Goal: Task Accomplishment & Management: Use online tool/utility

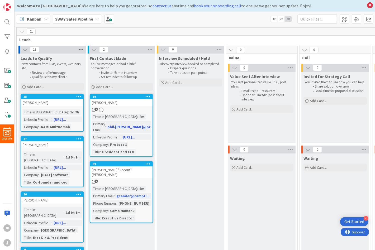
click at [80, 52] on icon at bounding box center [81, 50] width 7 height 8
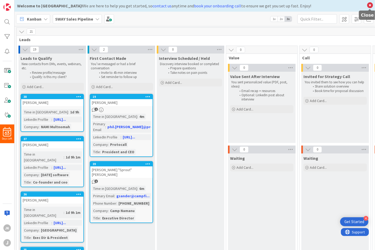
click at [369, 6] on icon at bounding box center [369, 5] width 7 height 7
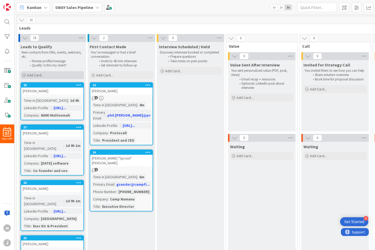
click at [63, 75] on div "Add Card..." at bounding box center [52, 75] width 63 height 8
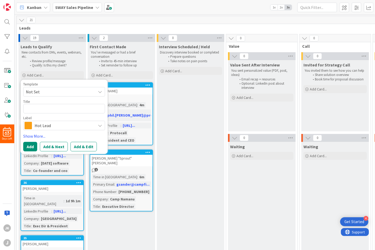
type textarea "x"
type textarea "A"
type textarea "x"
type textarea "AA"
type textarea "x"
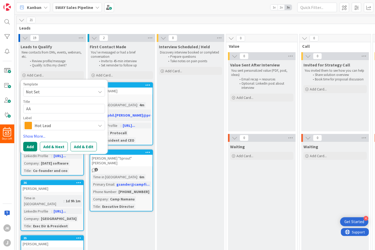
type textarea "AAr"
type textarea "x"
type textarea "AAro"
type textarea "x"
type textarea "[PERSON_NAME]"
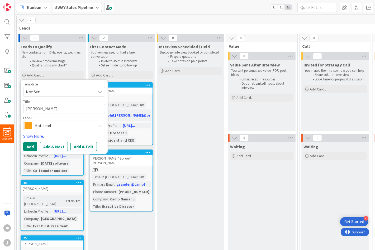
type textarea "x"
type textarea "[PERSON_NAME]"
type textarea "x"
type textarea "[PERSON_NAME]"
type textarea "x"
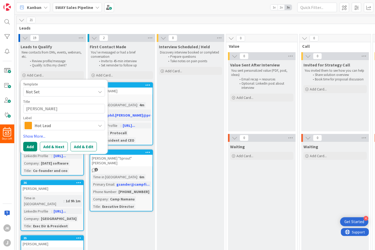
type textarea "AAro"
type textarea "x"
type textarea "AAr"
type textarea "x"
type textarea "AA"
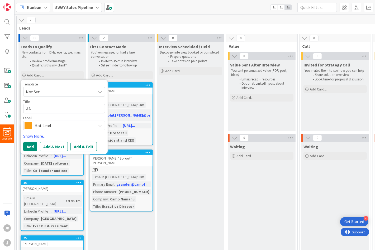
type textarea "x"
type textarea "A"
type textarea "x"
type textarea "Aa"
type textarea "x"
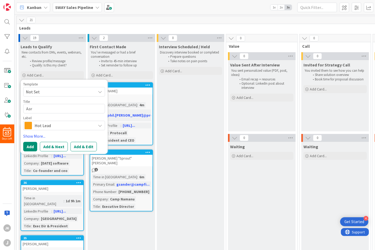
type textarea "Aaro"
type textarea "x"
type textarea "[PERSON_NAME]"
type textarea "x"
type textarea "[PERSON_NAME]"
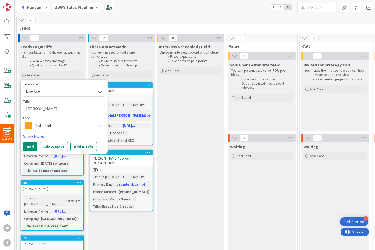
type textarea "x"
type textarea "[PERSON_NAME]"
type textarea "x"
type textarea "[PERSON_NAME]"
type textarea "x"
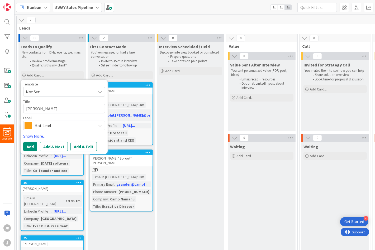
type textarea "[PERSON_NAME]"
type textarea "x"
type textarea "[PERSON_NAME]"
type textarea "x"
type textarea "[PERSON_NAME]"
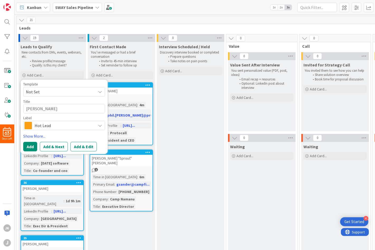
click at [84, 126] on span "Hot Lead" at bounding box center [64, 125] width 59 height 7
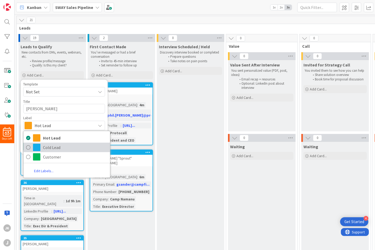
click at [68, 147] on span "Cold Lead" at bounding box center [75, 148] width 64 height 8
type textarea "x"
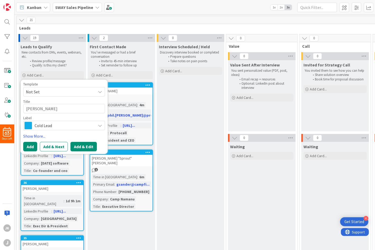
click at [84, 149] on button "Add & Edit" at bounding box center [83, 146] width 26 height 9
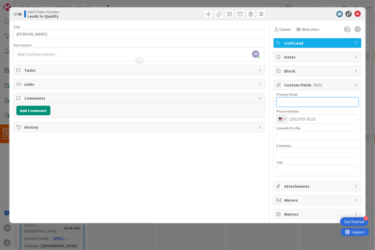
click at [294, 103] on input "text" at bounding box center [317, 101] width 82 height 9
paste input "[PERSON_NAME][EMAIL_ADDRESS][DOMAIN_NAME]"
type input "[PERSON_NAME][EMAIL_ADDRESS][DOMAIN_NAME]"
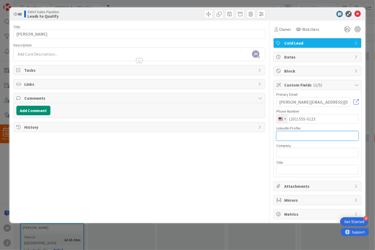
click at [316, 135] on input "text" at bounding box center [317, 135] width 82 height 9
paste input "[URL][DOMAIN_NAME][PERSON_NAME]"
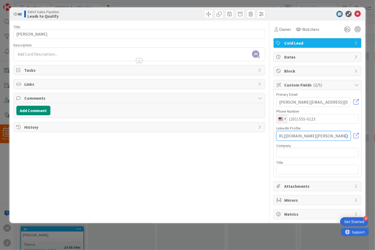
type input "[URL][DOMAIN_NAME][PERSON_NAME]"
click at [309, 152] on input "text" at bounding box center [317, 152] width 82 height 9
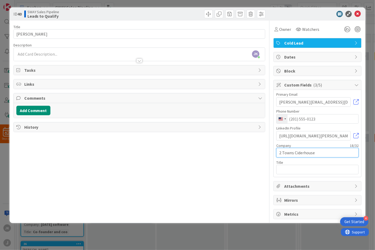
type input "2 Towns Ciderhouse"
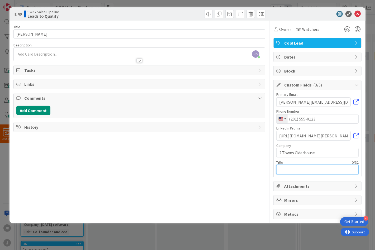
click at [307, 169] on input "text" at bounding box center [317, 169] width 82 height 9
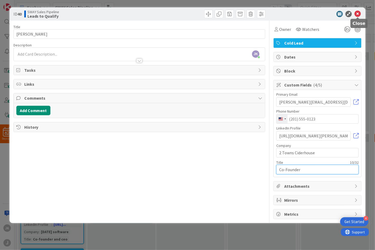
type input "Co-Founder"
click at [359, 15] on icon at bounding box center [357, 14] width 6 height 6
